Goal: Task Accomplishment & Management: Use online tool/utility

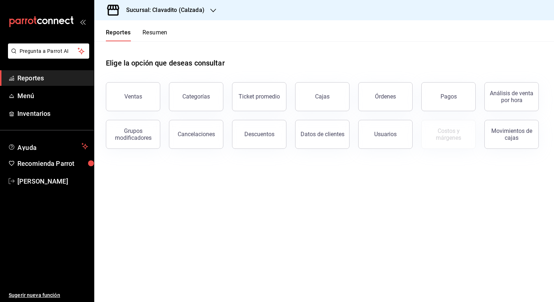
click at [228, 30] on header "Reportes Resumen" at bounding box center [324, 30] width 460 height 21
click at [212, 7] on div at bounding box center [213, 11] width 6 height 8
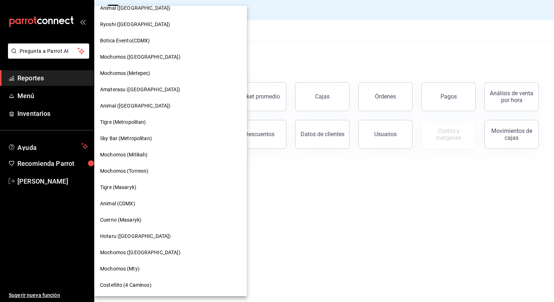
scroll to position [142, 0]
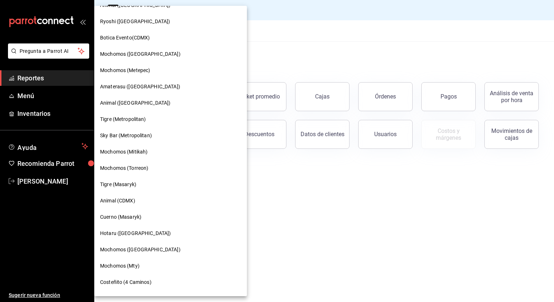
click at [127, 252] on span "Mochomos ([GEOGRAPHIC_DATA])" at bounding box center [140, 250] width 81 height 8
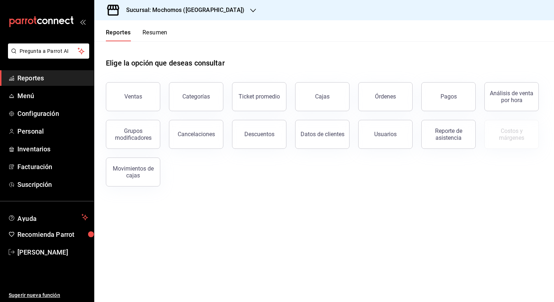
click at [274, 211] on main "Elige la opción que deseas consultar Ventas Categorías Ticket promedio Cajas Ór…" at bounding box center [324, 171] width 460 height 261
click at [81, 21] on icon "open_drawer_menu" at bounding box center [83, 22] width 6 height 6
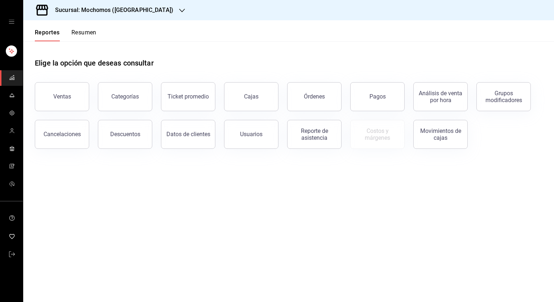
click at [81, 21] on div "Reportes Resumen" at bounding box center [59, 30] width 73 height 21
click at [12, 25] on div "mailbox folders" at bounding box center [11, 22] width 23 height 44
click at [12, 22] on icon "open drawer" at bounding box center [12, 22] width 6 height 6
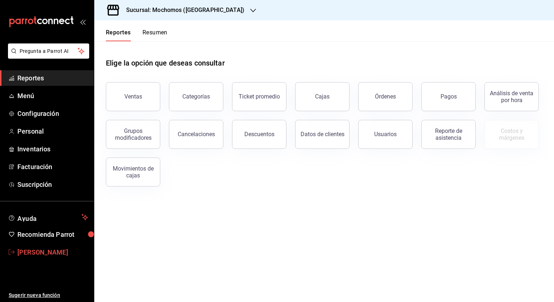
click at [40, 252] on span "[PERSON_NAME]" at bounding box center [52, 253] width 71 height 10
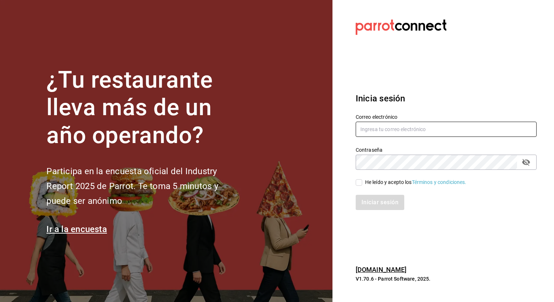
type input "ricardo.agustin@grupocosteno.com"
click at [357, 182] on input "He leído y acepto los Términos y condiciones." at bounding box center [359, 182] width 7 height 7
checkbox input "true"
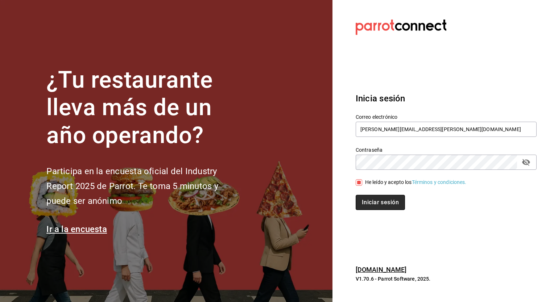
click at [390, 205] on button "Iniciar sesión" at bounding box center [380, 202] width 49 height 15
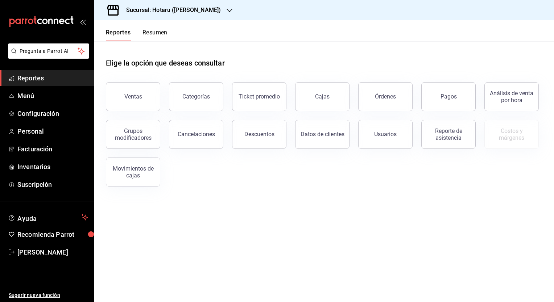
click at [185, 9] on h3 "Sucursal: Hotaru ([PERSON_NAME])" at bounding box center [170, 10] width 100 height 9
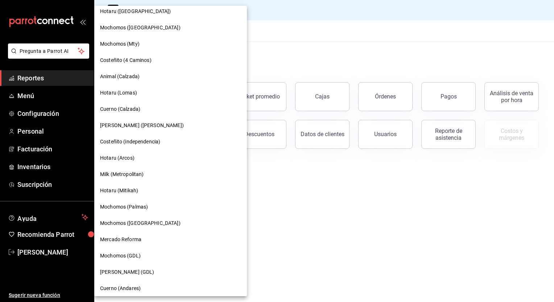
scroll to position [361, 0]
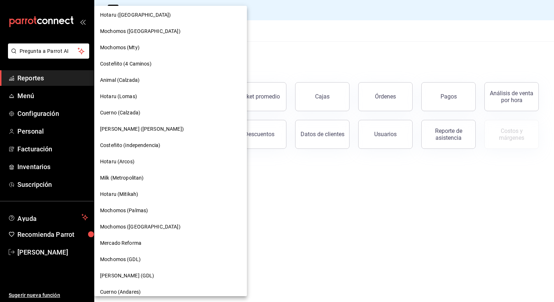
click at [130, 34] on span "Mochomos ([GEOGRAPHIC_DATA])" at bounding box center [140, 32] width 81 height 8
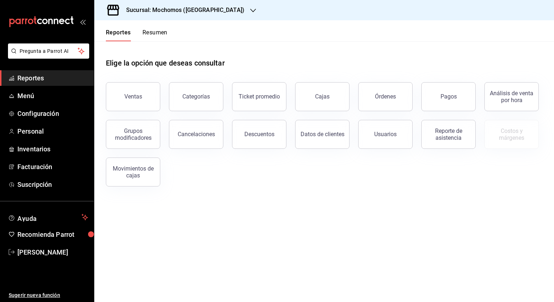
click at [28, 79] on span "Reportes" at bounding box center [52, 78] width 71 height 10
click at [129, 101] on button "Ventas" at bounding box center [133, 96] width 54 height 29
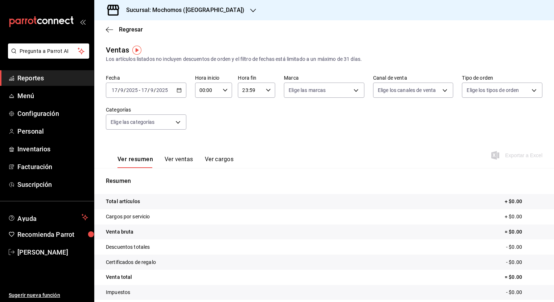
click at [178, 92] on icon "button" at bounding box center [179, 90] width 5 height 5
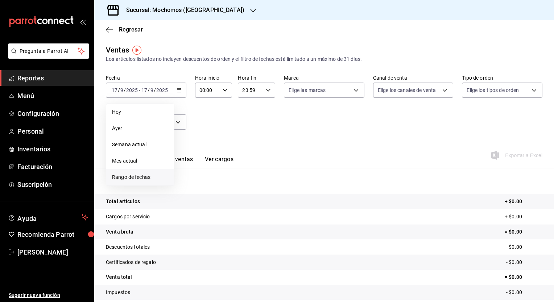
click at [141, 176] on span "Rango de fechas" at bounding box center [140, 178] width 56 height 8
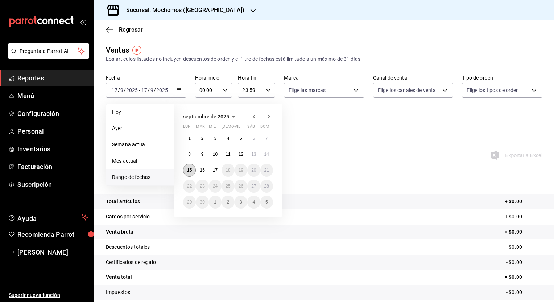
click at [191, 172] on abbr "15" at bounding box center [189, 170] width 5 height 5
click at [215, 172] on abbr "17" at bounding box center [215, 170] width 5 height 5
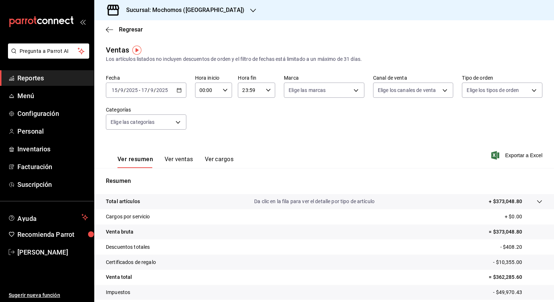
click at [223, 92] on icon "button" at bounding box center [225, 90] width 5 height 5
click at [204, 148] on span "05" at bounding box center [203, 145] width 7 height 6
type input "05:00"
click at [255, 98] on div at bounding box center [277, 151] width 554 height 302
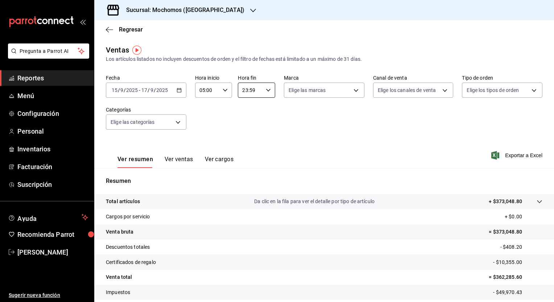
click at [258, 90] on input "23:59" at bounding box center [250, 90] width 25 height 15
click at [243, 145] on span "05" at bounding box center [245, 145] width 7 height 6
click at [261, 108] on span "00" at bounding box center [264, 109] width 7 height 6
type input "05:00"
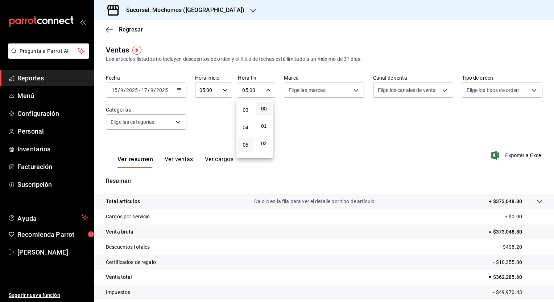
click at [314, 136] on div at bounding box center [277, 151] width 554 height 302
click at [507, 156] on span "Exportar a Excel" at bounding box center [518, 155] width 50 height 9
